Goal: Ask a question

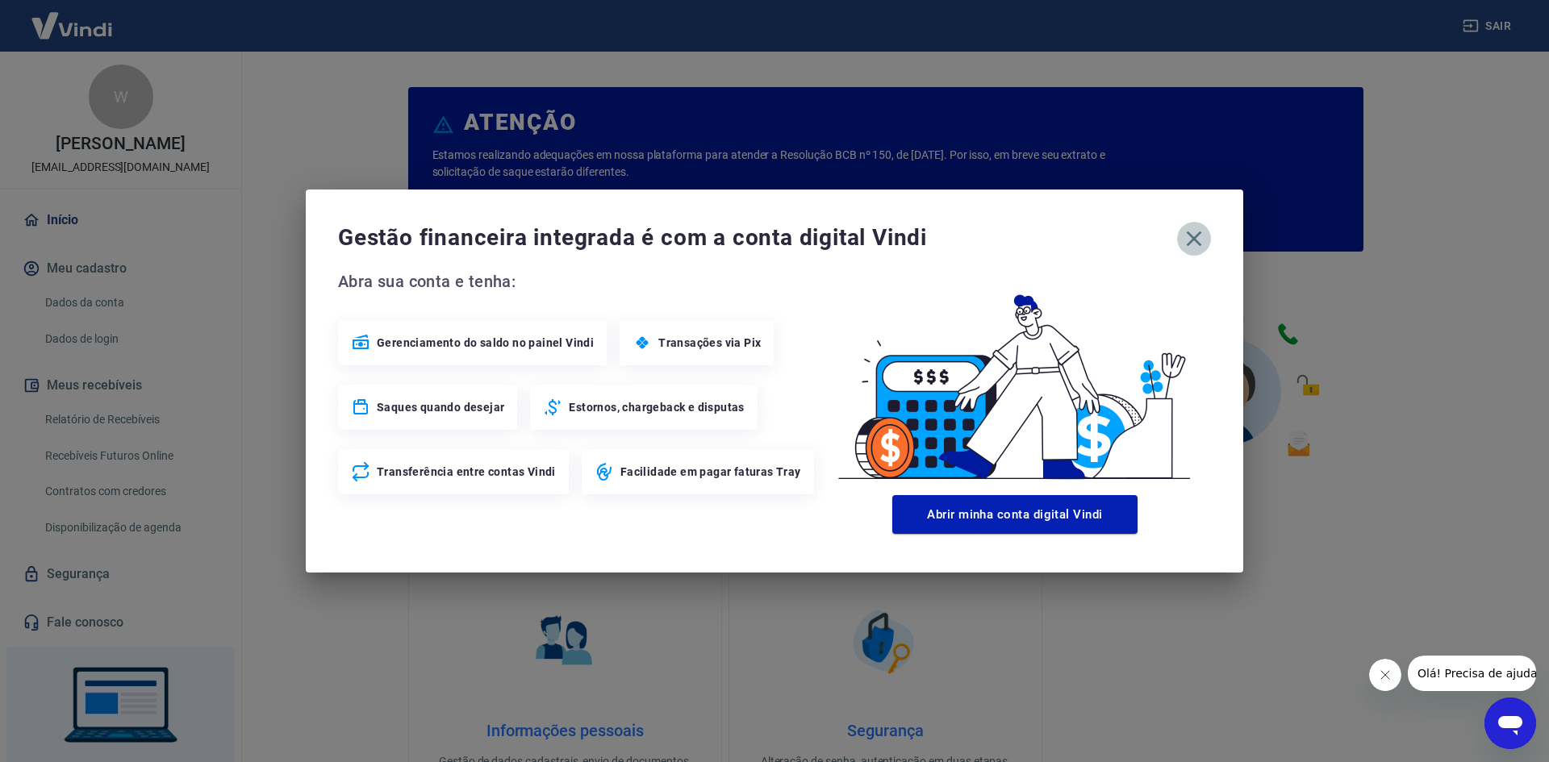
click at [1191, 243] on icon "button" at bounding box center [1194, 239] width 15 height 15
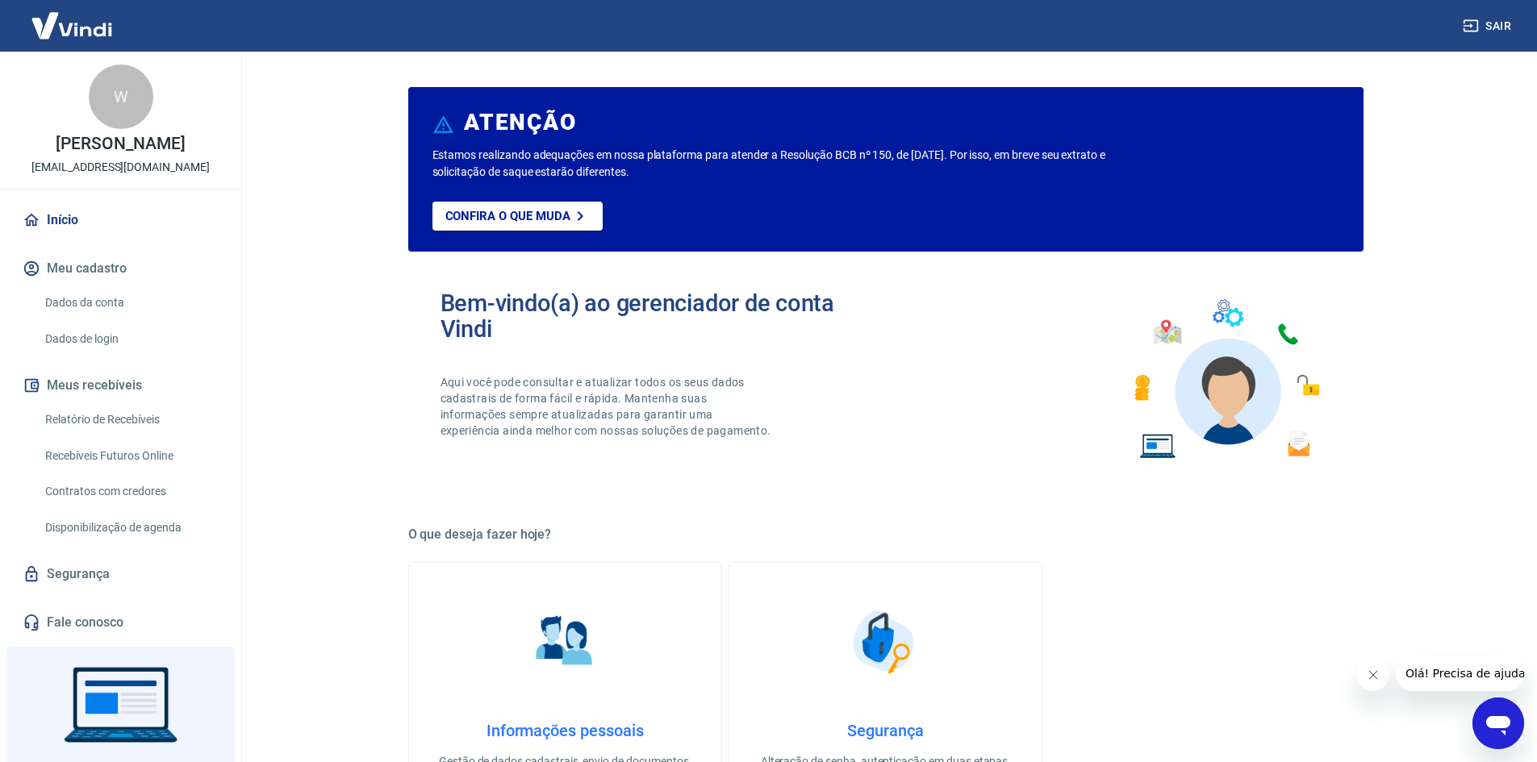
click at [1514, 729] on div "Abrir janela de mensagens" at bounding box center [1498, 723] width 48 height 48
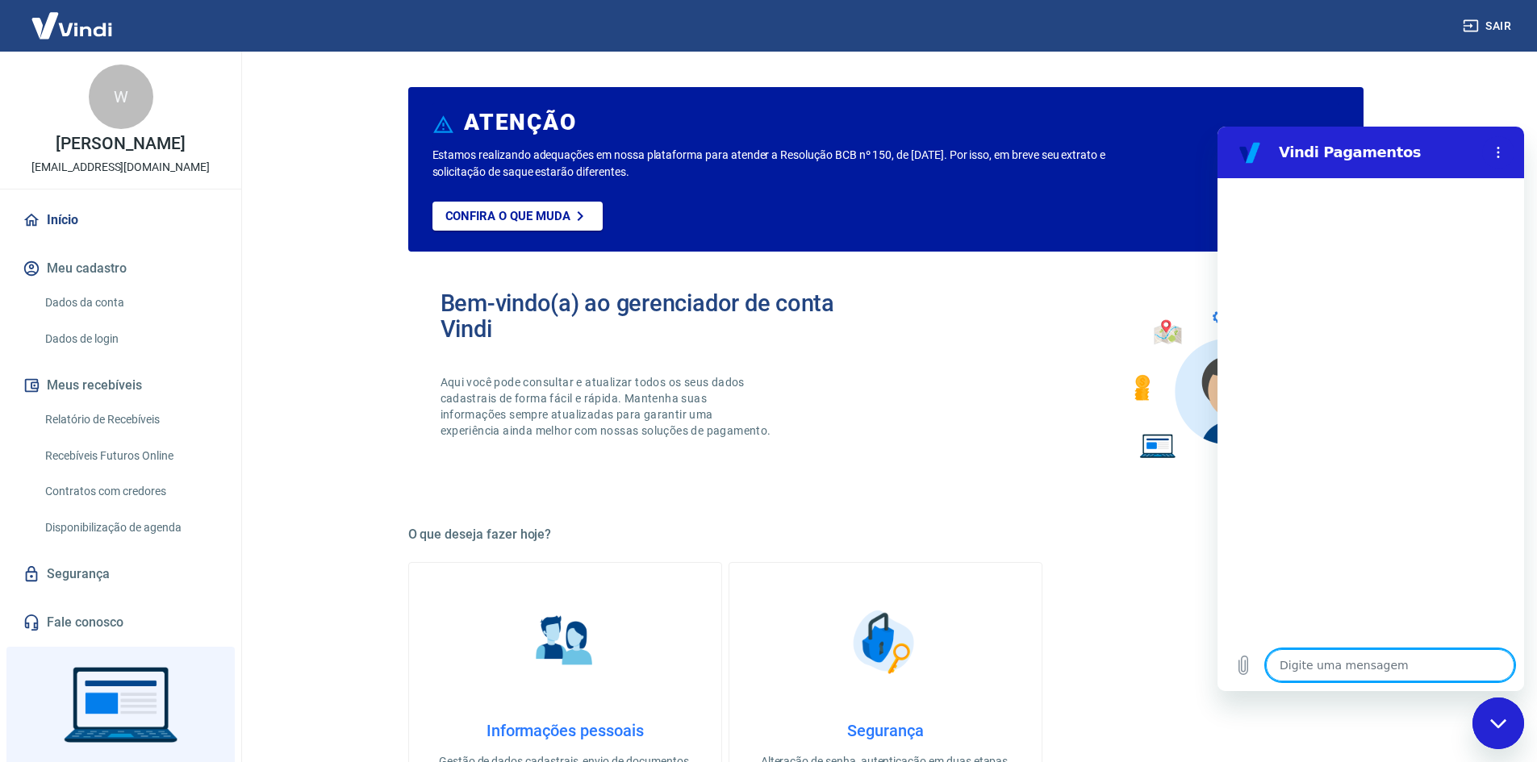
click at [1371, 661] on textarea at bounding box center [1390, 665] width 248 height 32
type textarea "b"
type textarea "x"
type textarea "bo"
type textarea "x"
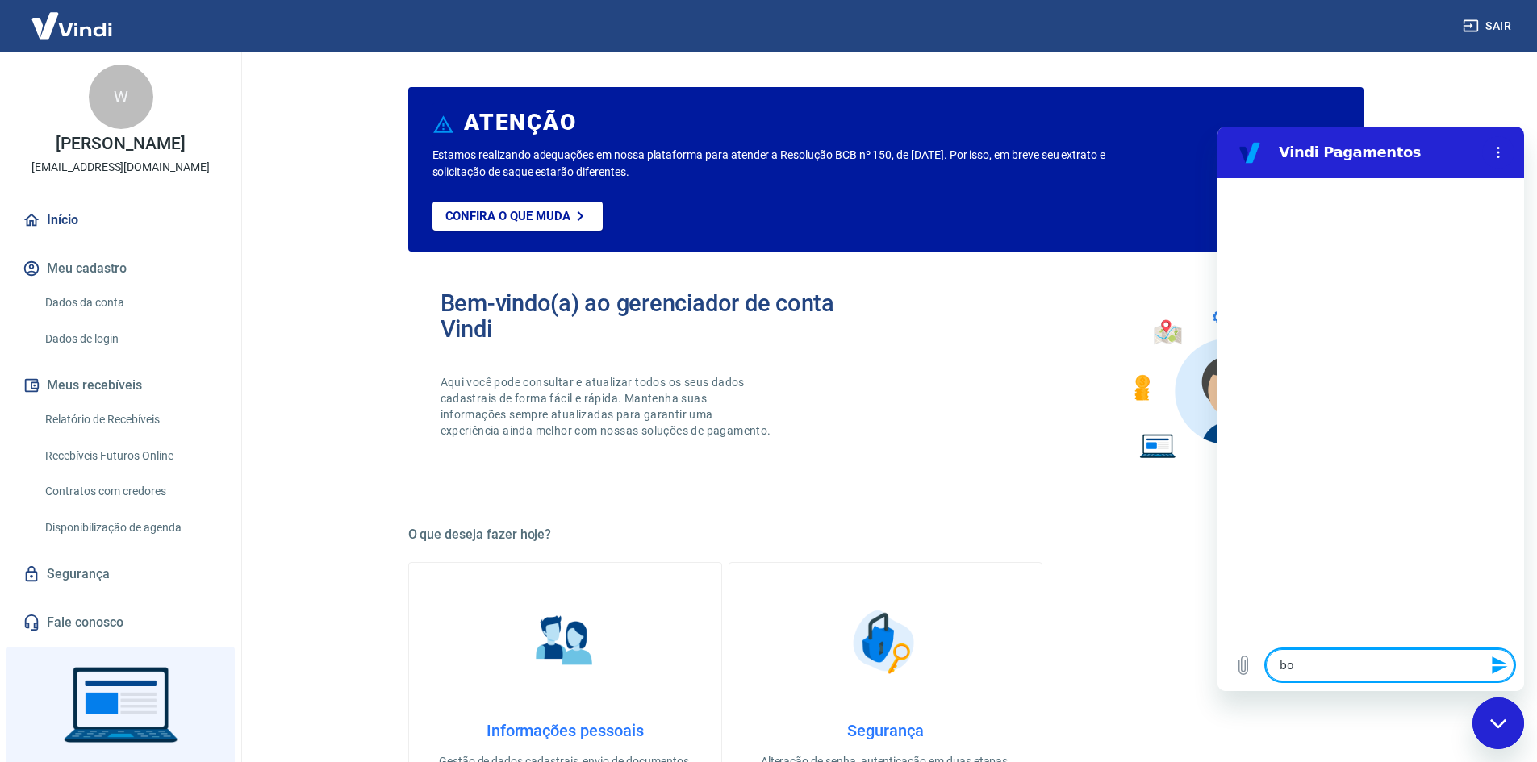
type textarea "boa"
type textarea "x"
type textarea "boa"
type textarea "x"
type textarea "boa t"
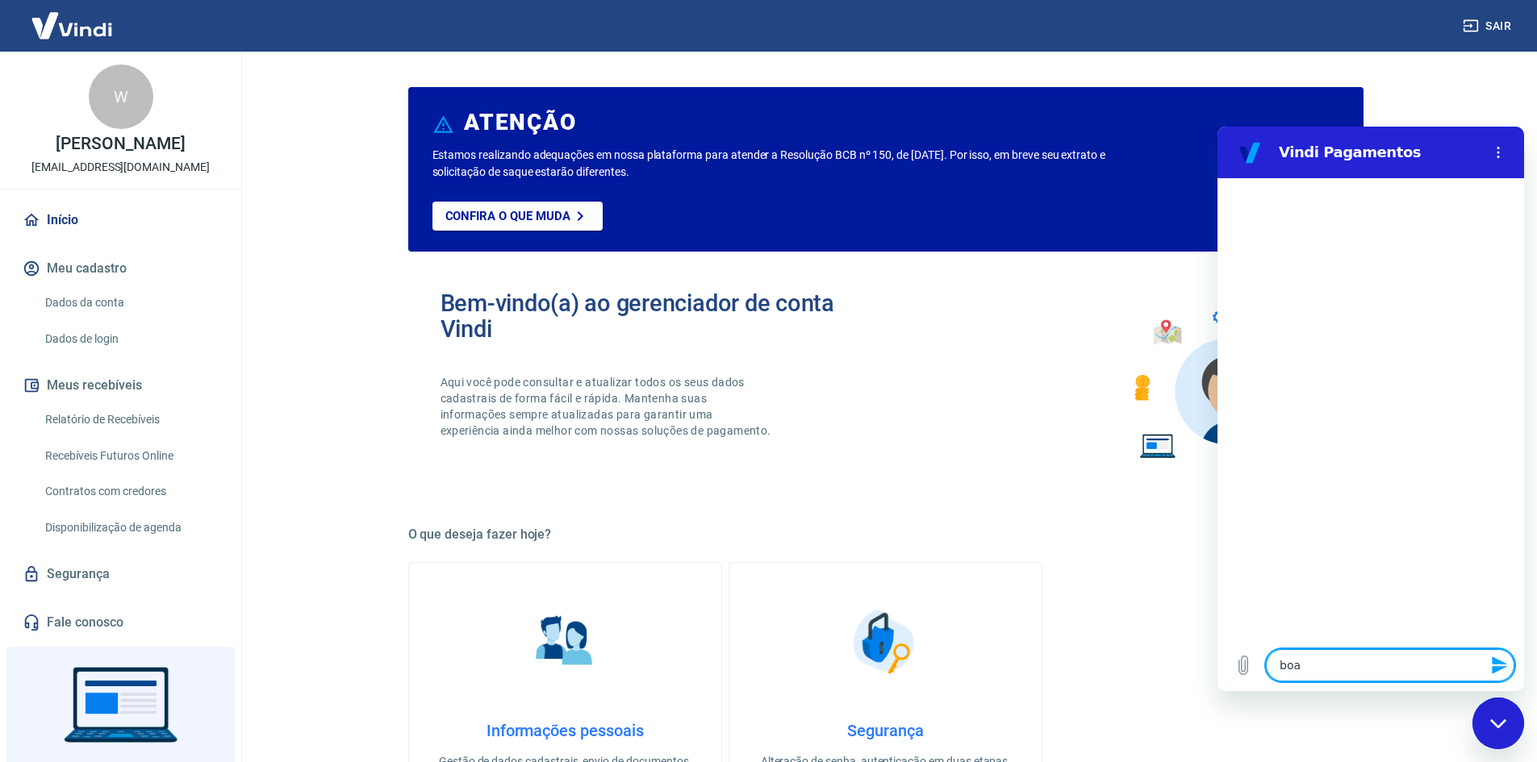
type textarea "x"
type textarea "boa ta"
type textarea "x"
type textarea "boa tar"
type textarea "x"
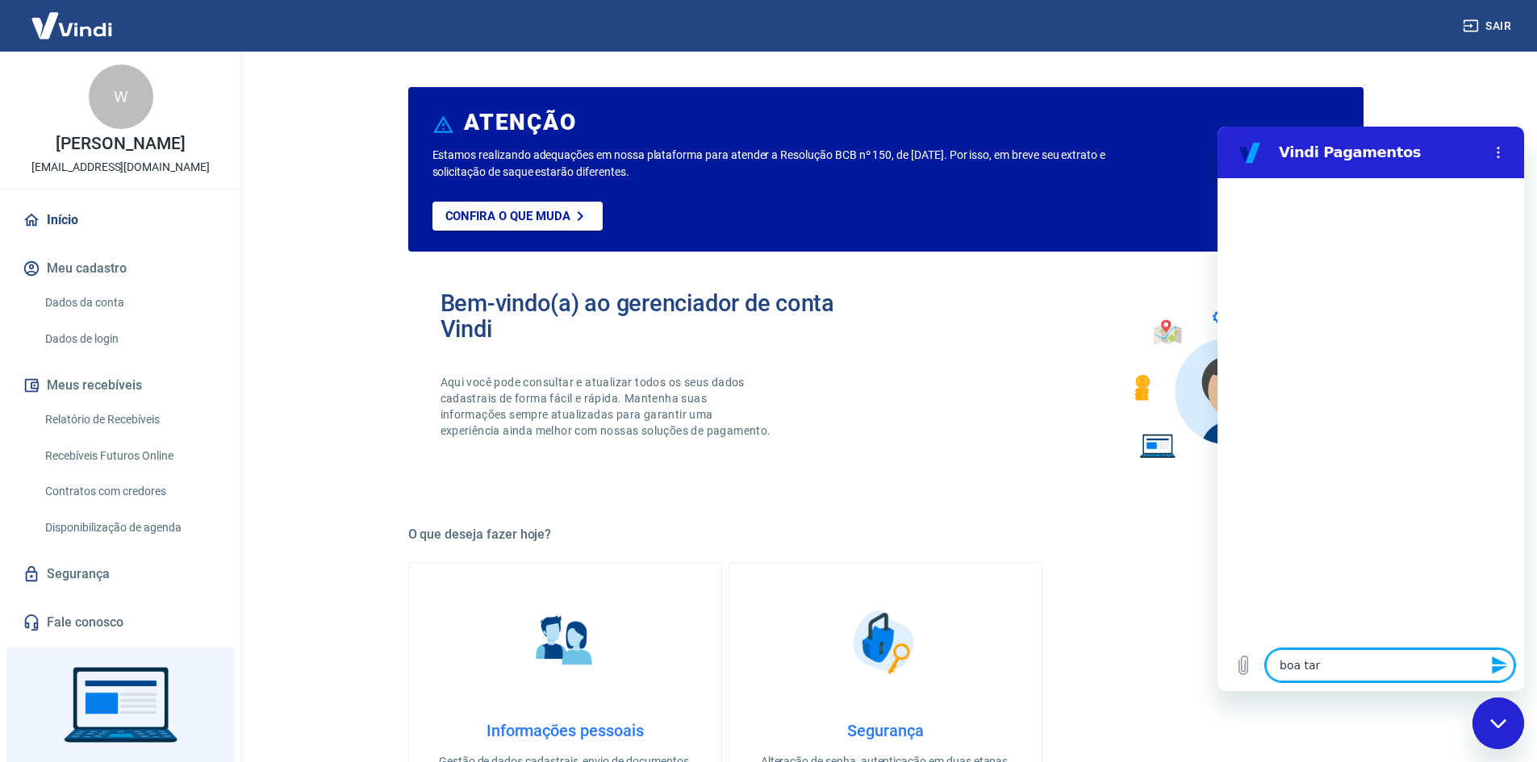
type textarea "boa tard"
type textarea "x"
type textarea "boa tarde"
type textarea "x"
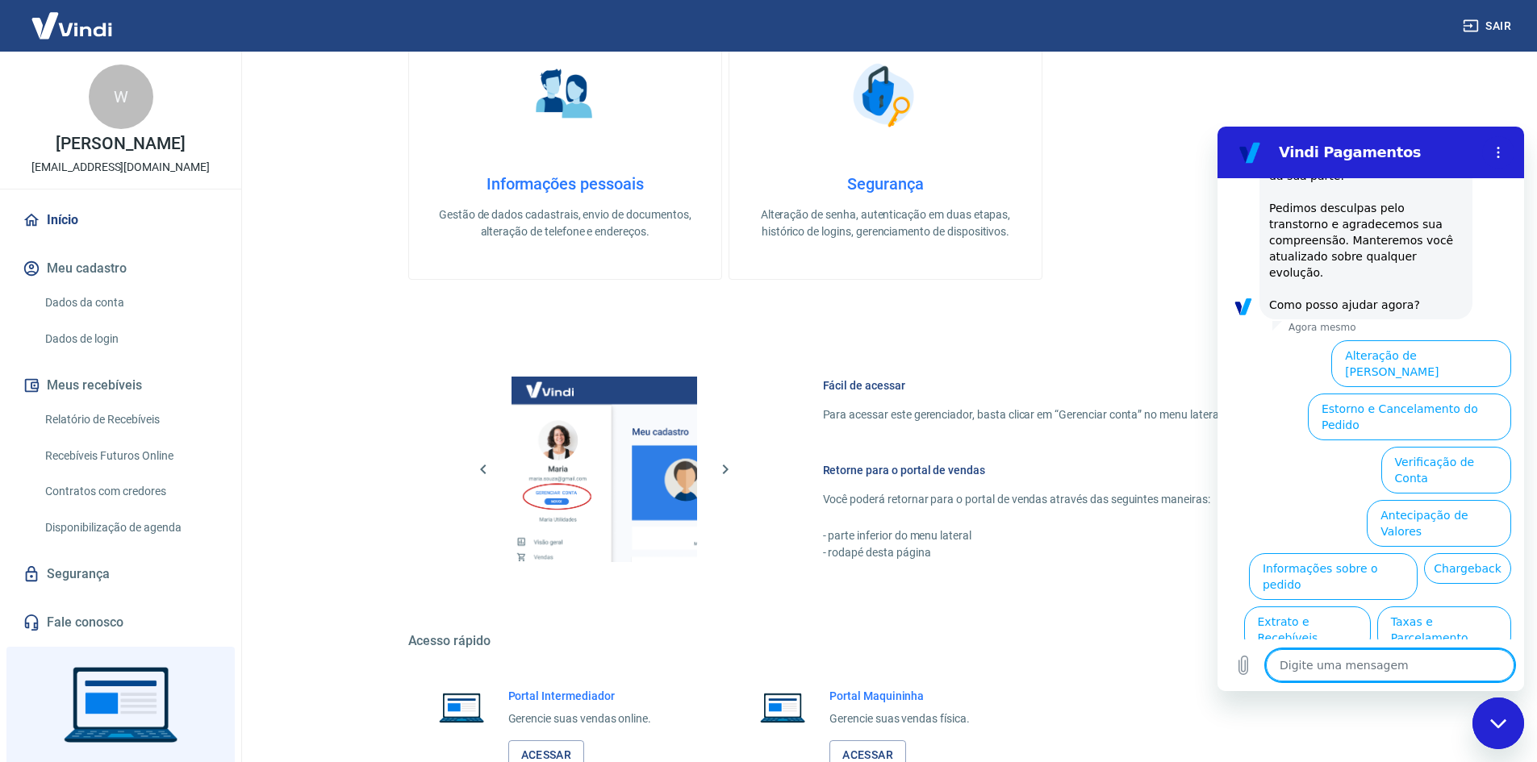
scroll to position [645, 0]
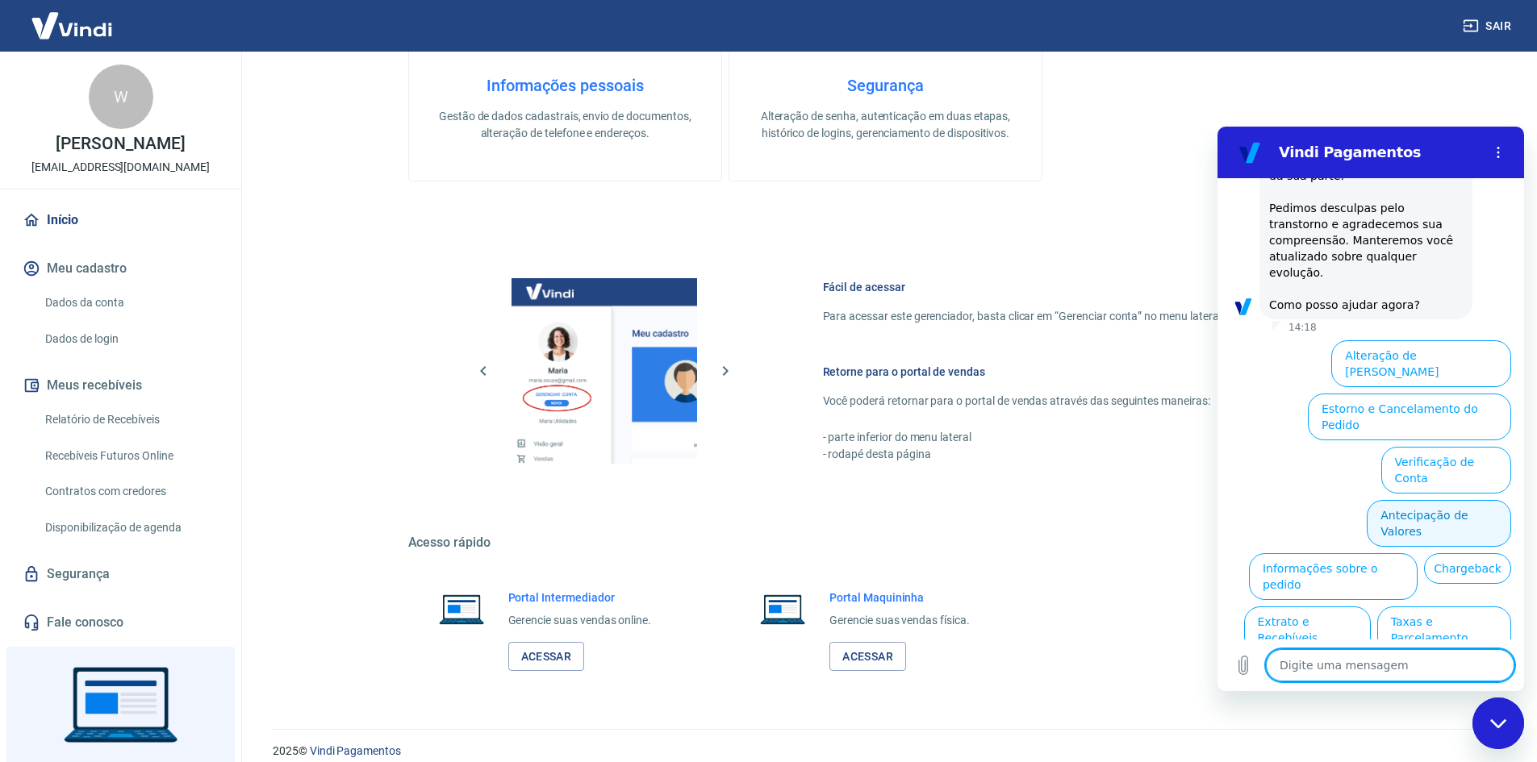
click at [1444, 500] on button "Antecipação de Valores" at bounding box center [1439, 523] width 144 height 47
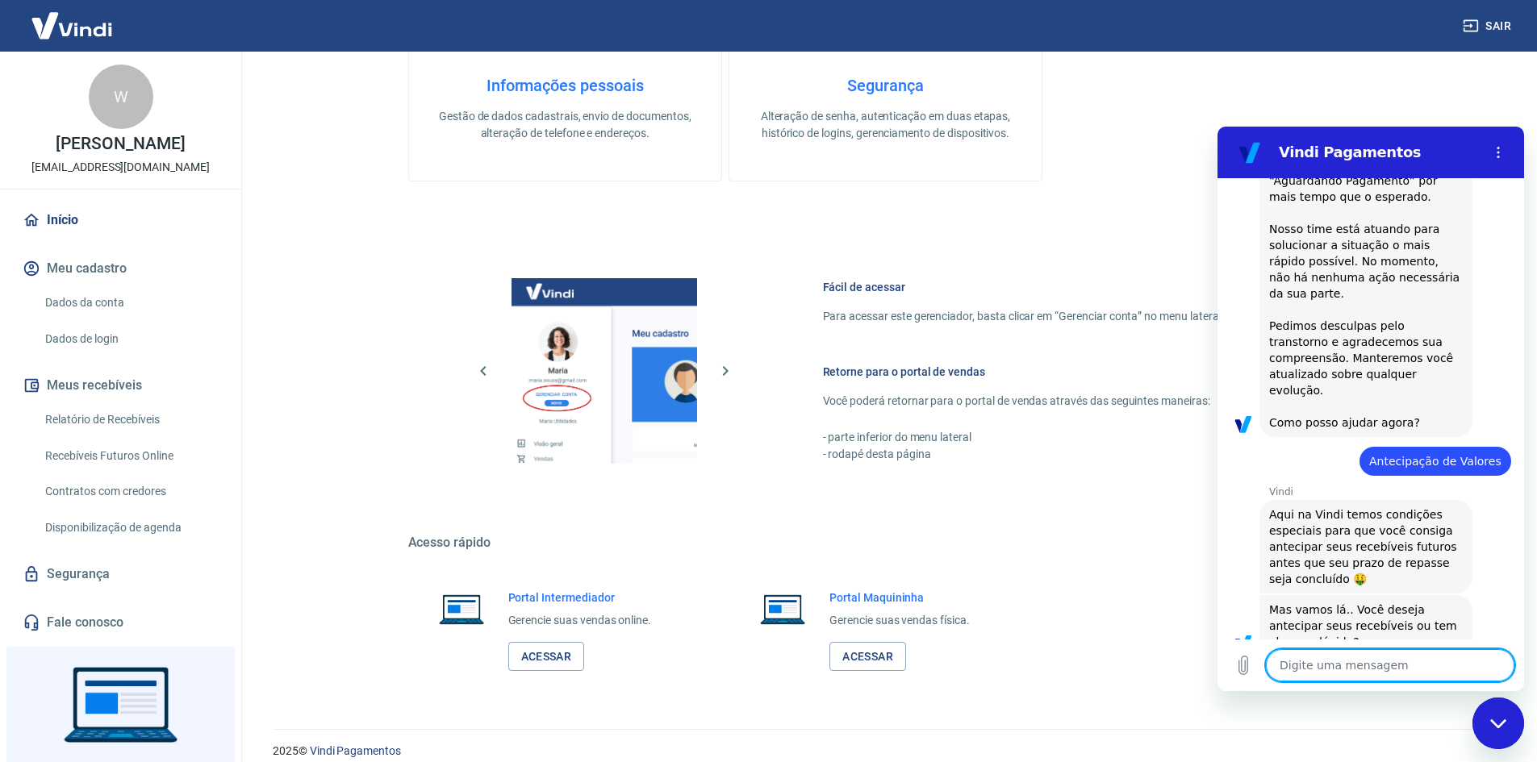
scroll to position [369, 0]
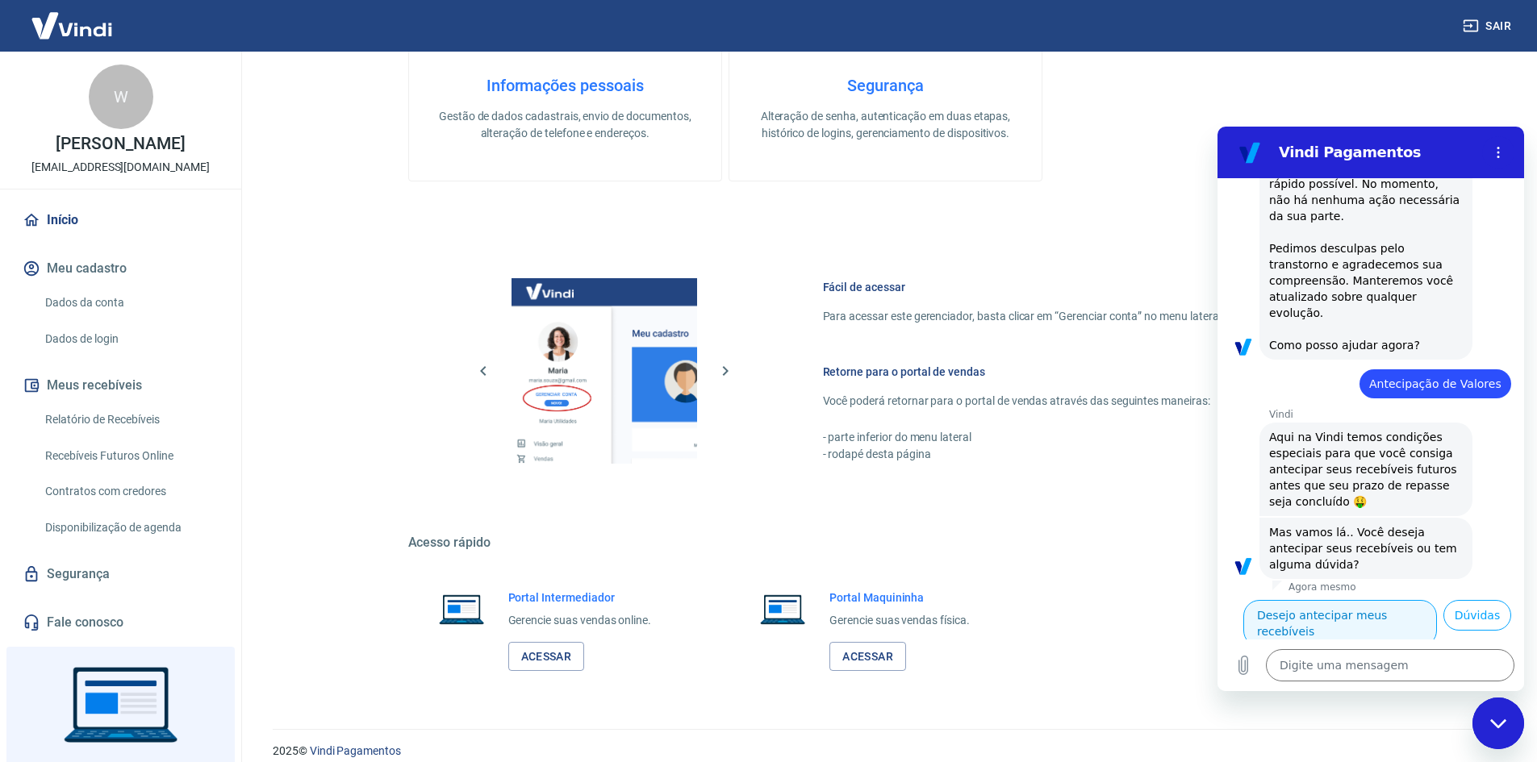
click at [1409, 600] on button "Desejo antecipar meus recebíveis" at bounding box center [1340, 623] width 194 height 47
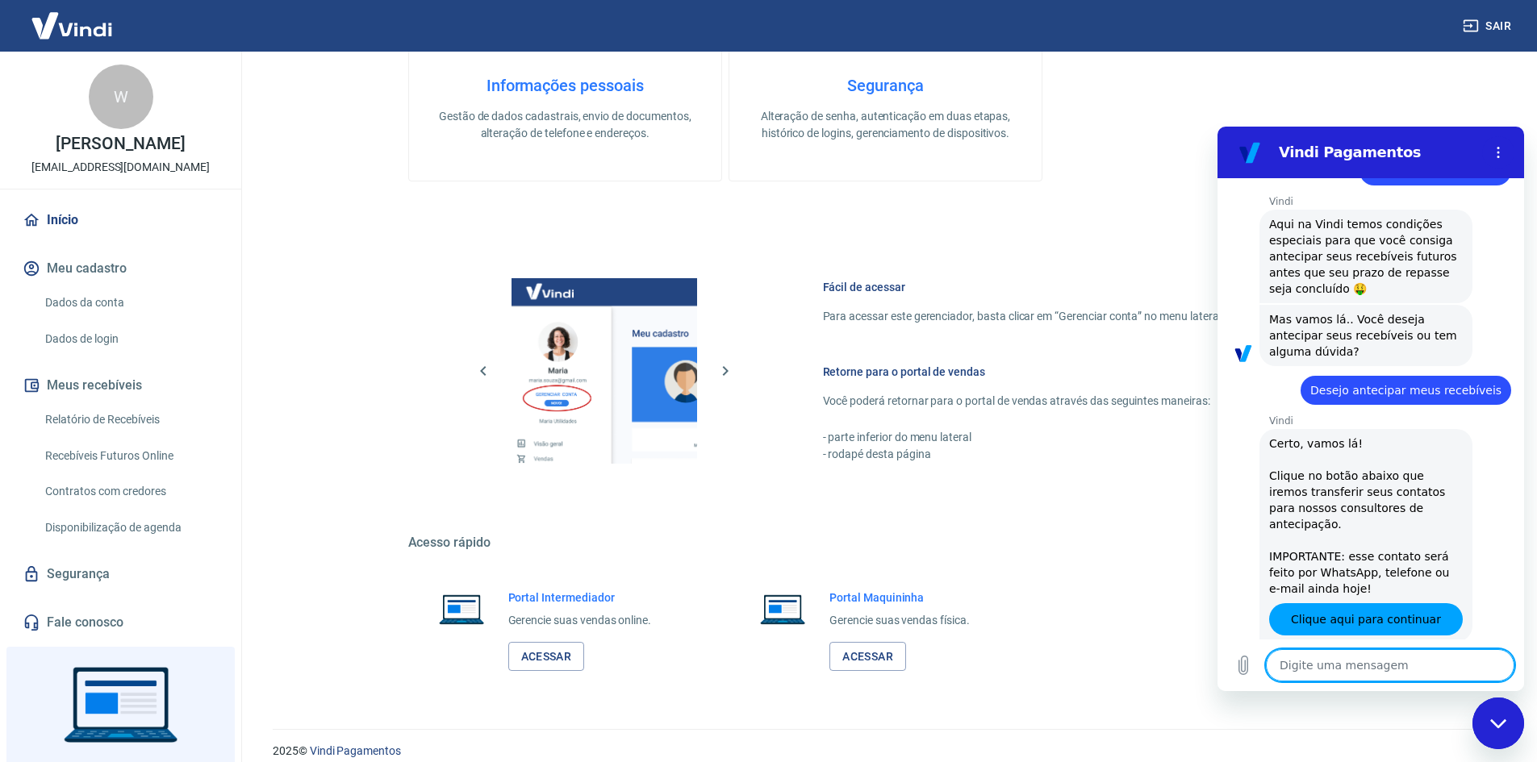
scroll to position [622, 0]
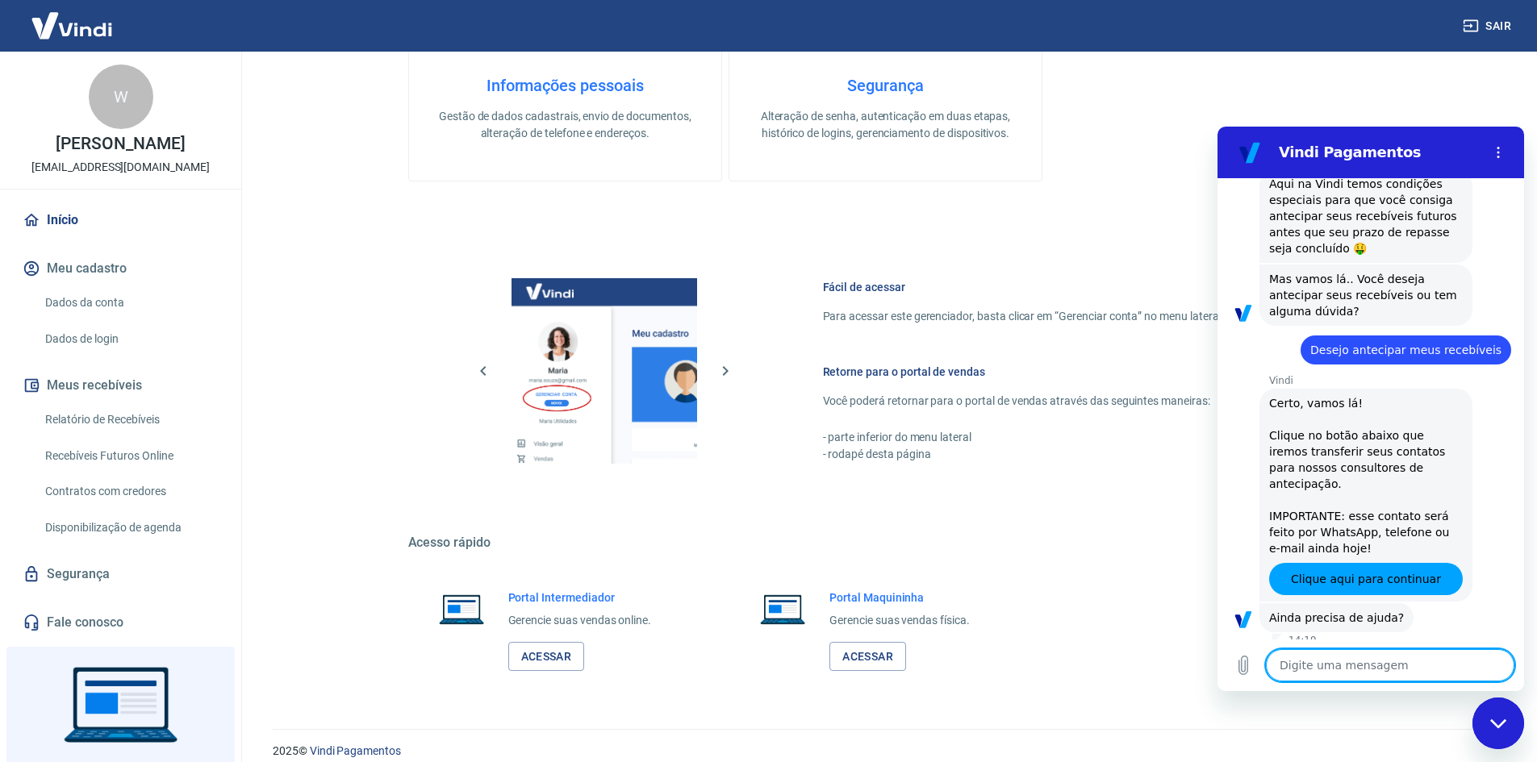
click at [1410, 653] on button "Sim" at bounding box center [1432, 668] width 47 height 31
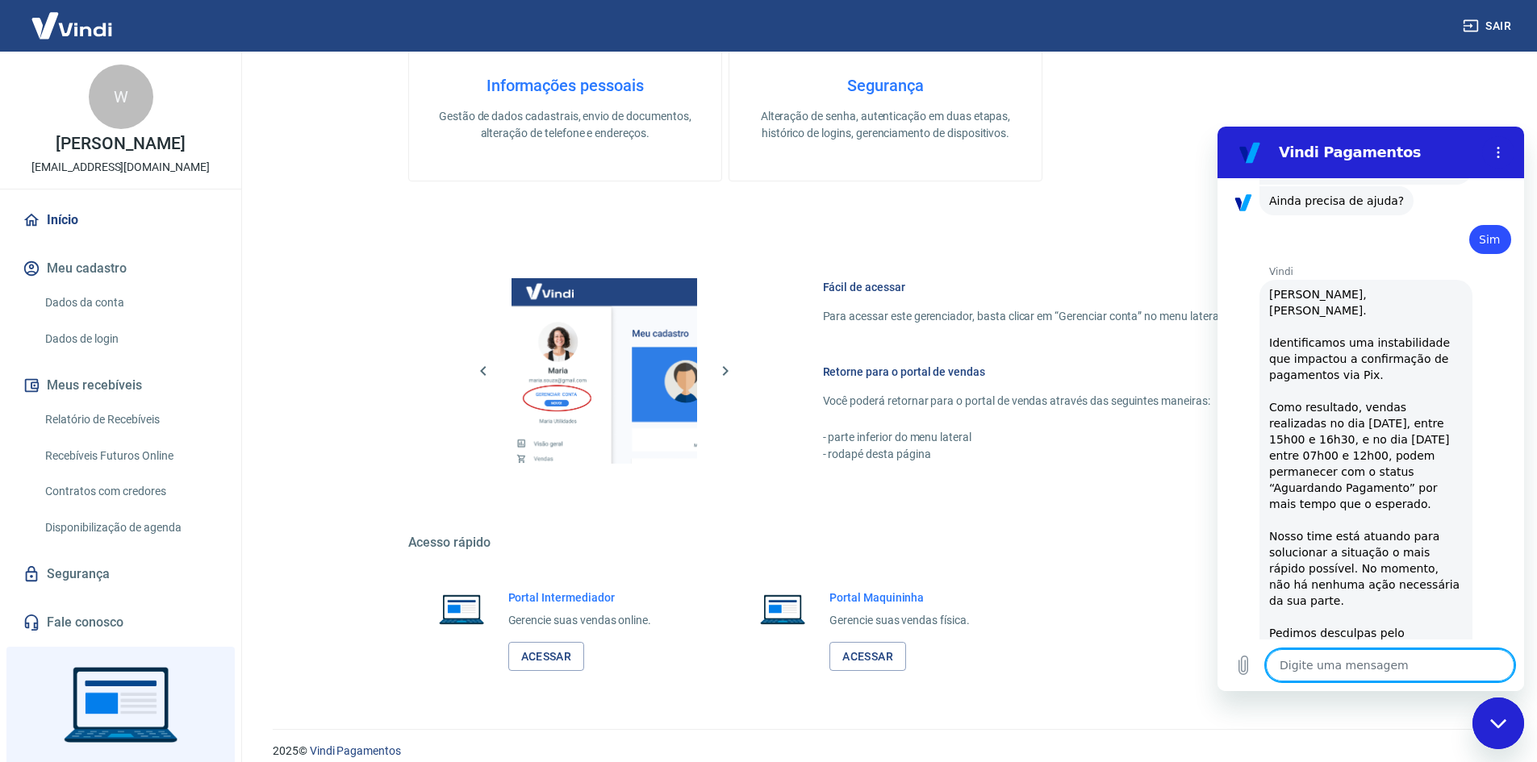
type textarea "x"
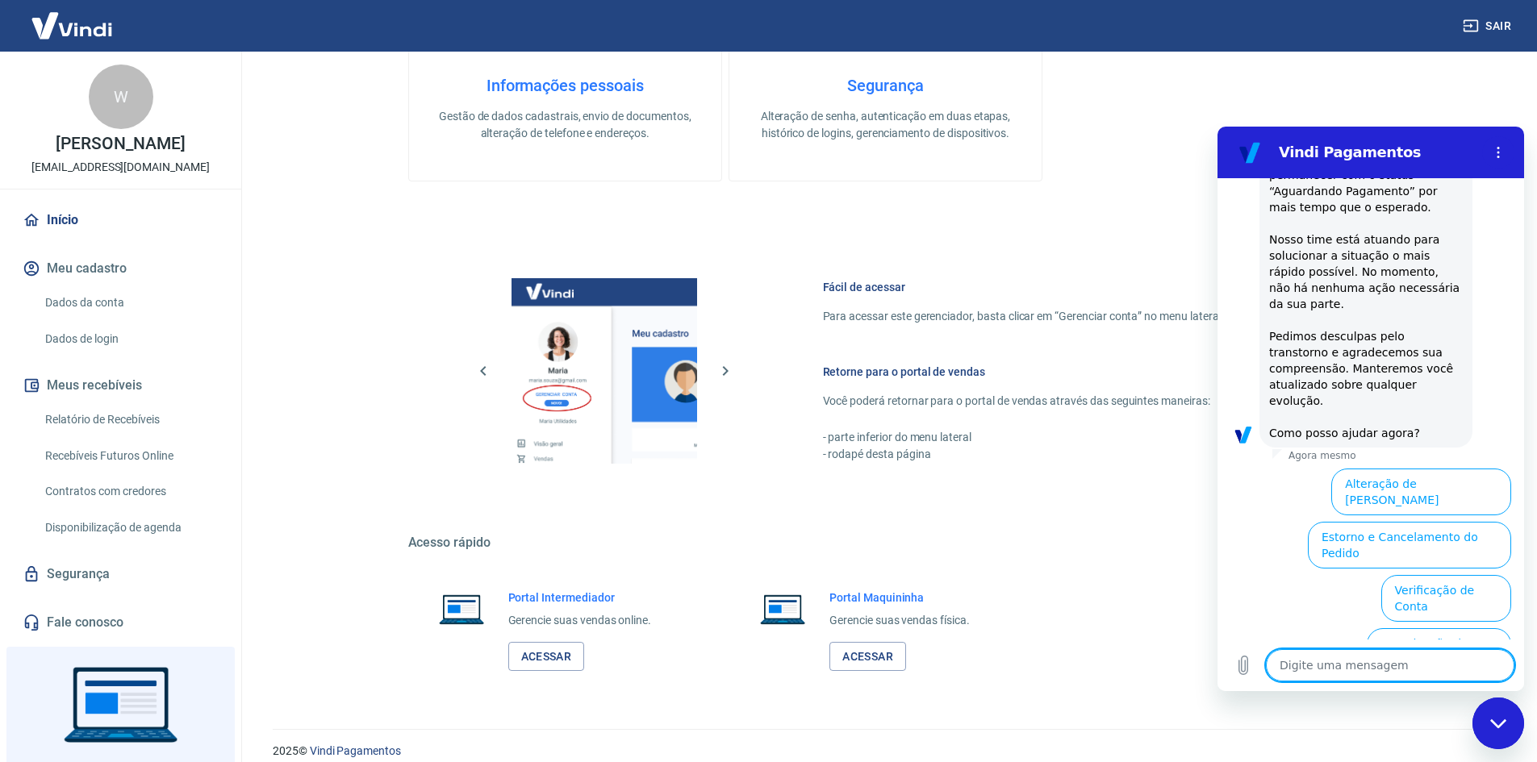
scroll to position [1414, 0]
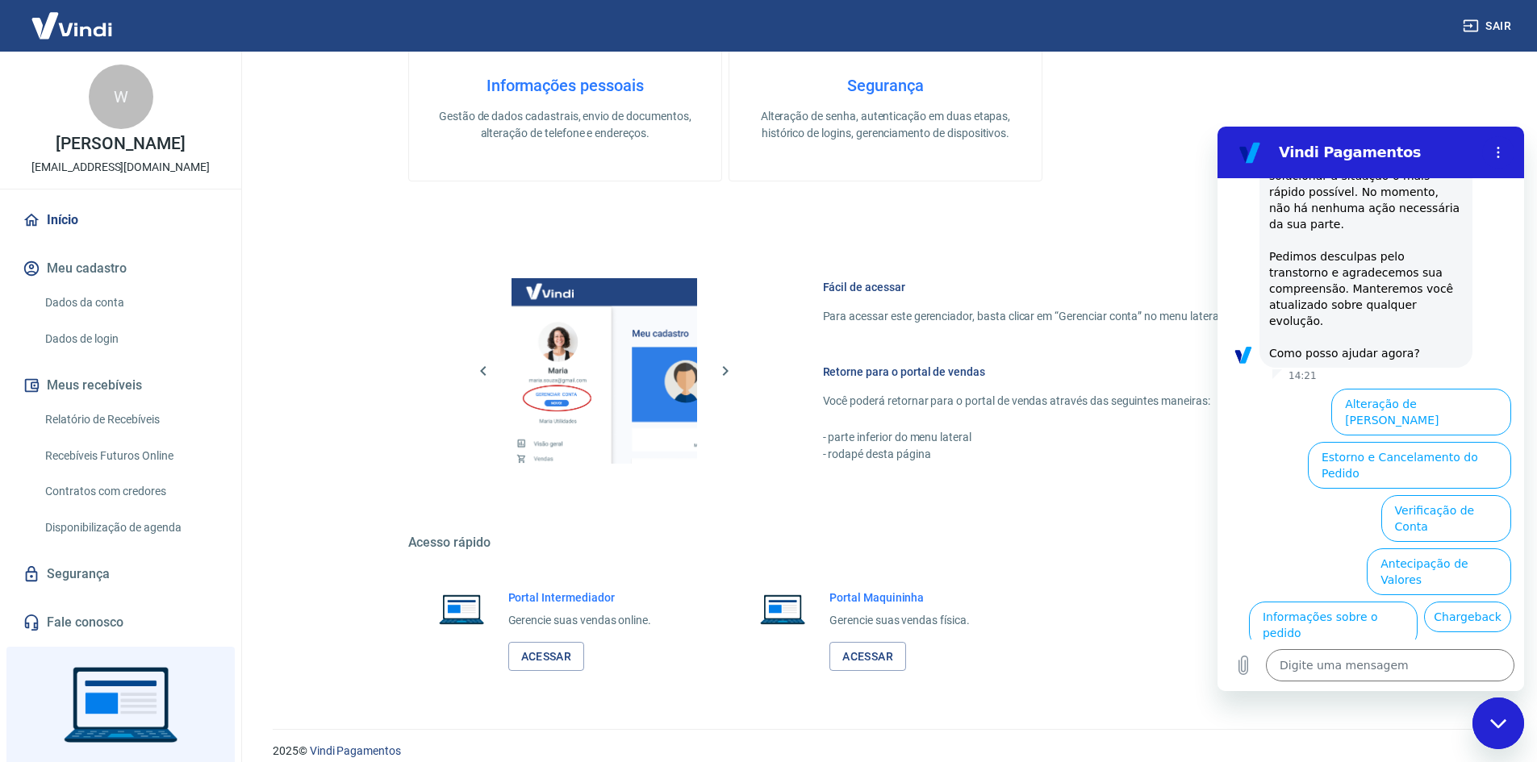
click at [1009, 541] on h5 "Acesso rápido" at bounding box center [885, 543] width 955 height 16
click at [1493, 155] on icon "Menu de opções" at bounding box center [1498, 152] width 13 height 13
click at [1259, 109] on div "Informações pessoais Gestão de dados cadastrais, envio de documentos, alteração…" at bounding box center [885, 49] width 955 height 265
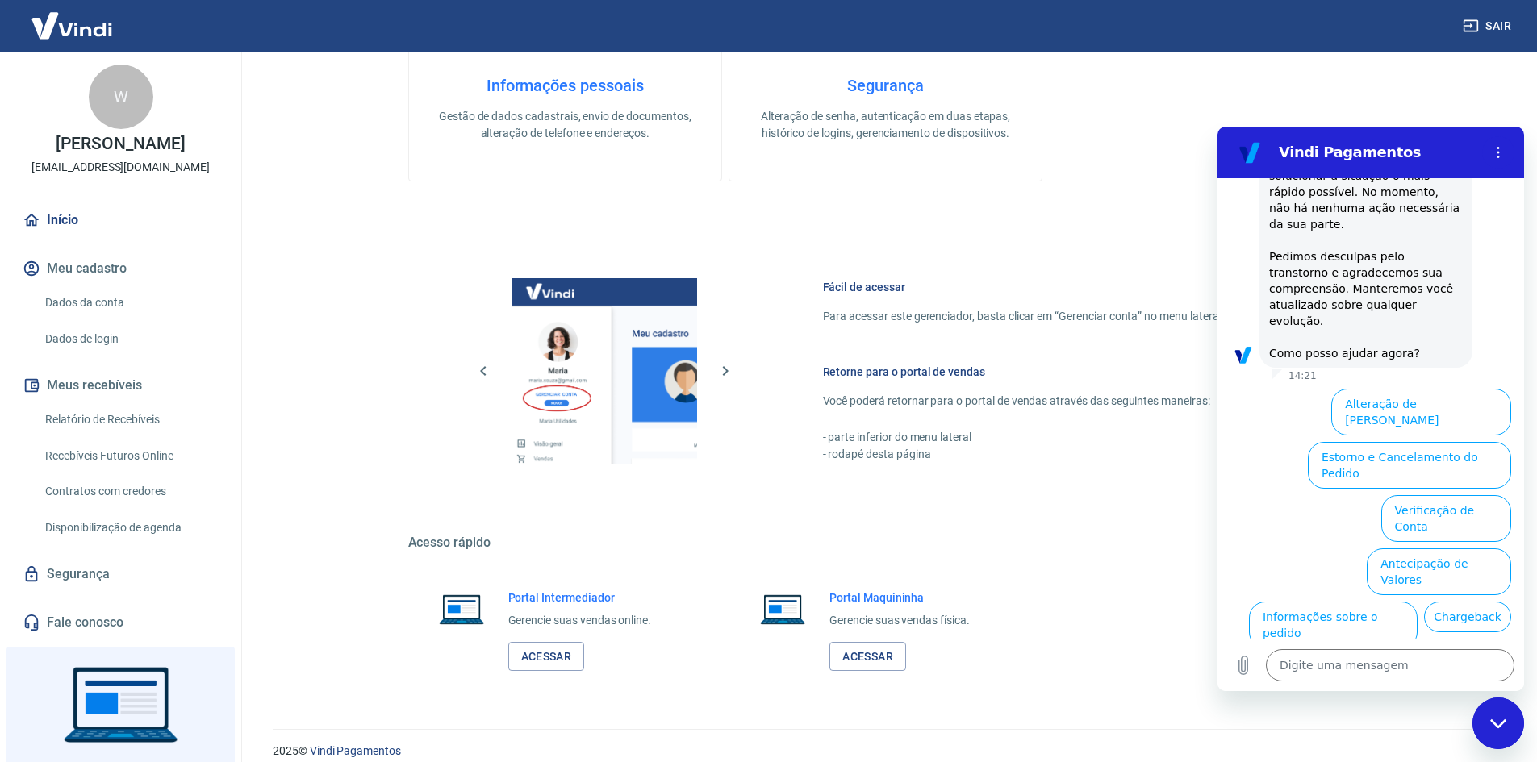
click at [1142, 589] on div "Portal Intermediador Gerencie suas vendas online. Acessar Portal Maquininha Ger…" at bounding box center [885, 630] width 955 height 121
click at [1502, 158] on icon "Menu de opções" at bounding box center [1498, 152] width 13 height 13
